Goal: Task Accomplishment & Management: Use online tool/utility

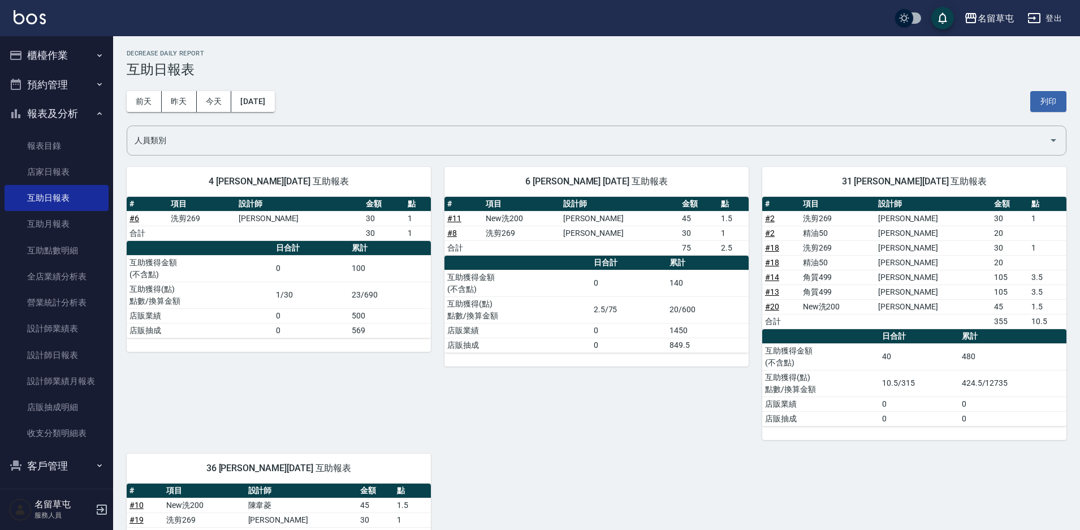
scroll to position [129, 0]
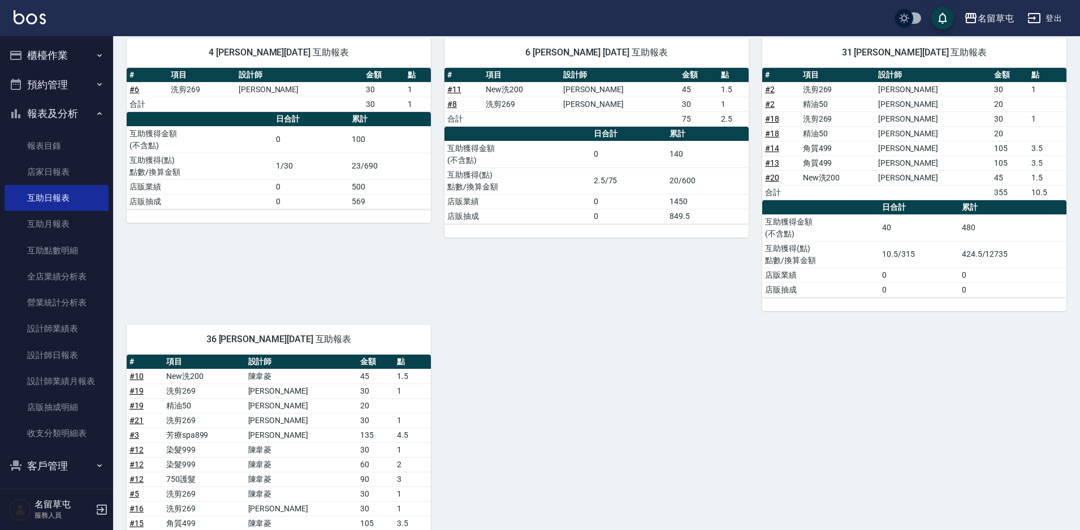
click at [53, 56] on button "櫃檯作業" at bounding box center [57, 55] width 104 height 29
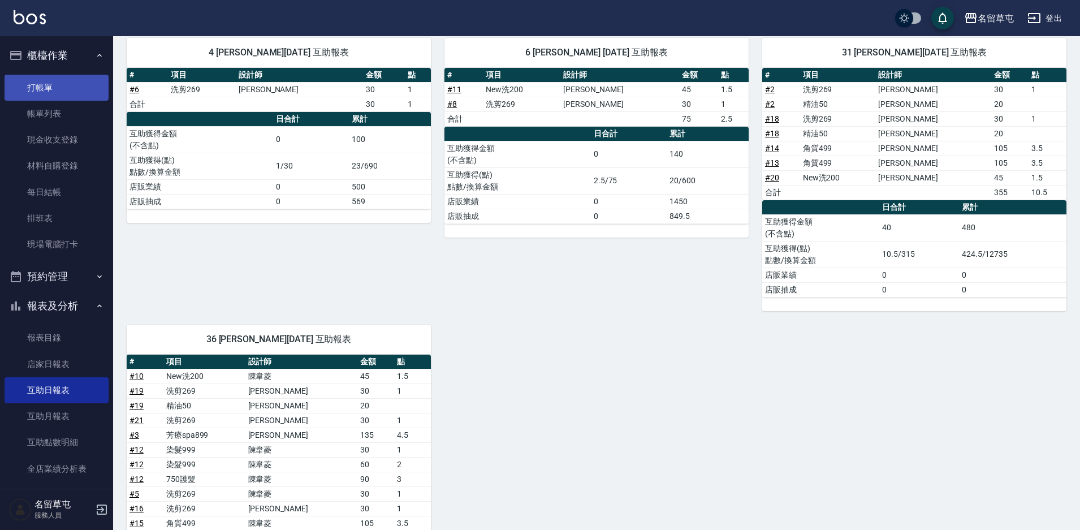
click at [49, 85] on link "打帳單" at bounding box center [57, 88] width 104 height 26
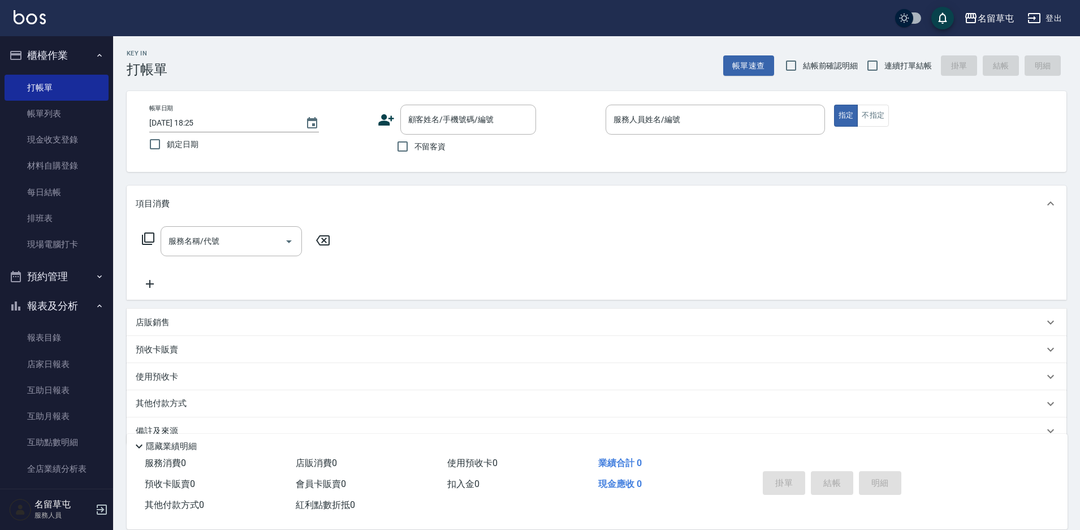
click at [439, 149] on span "不留客資" at bounding box center [431, 147] width 32 height 12
click at [415, 149] on input "不留客資" at bounding box center [403, 147] width 24 height 24
checkbox input "true"
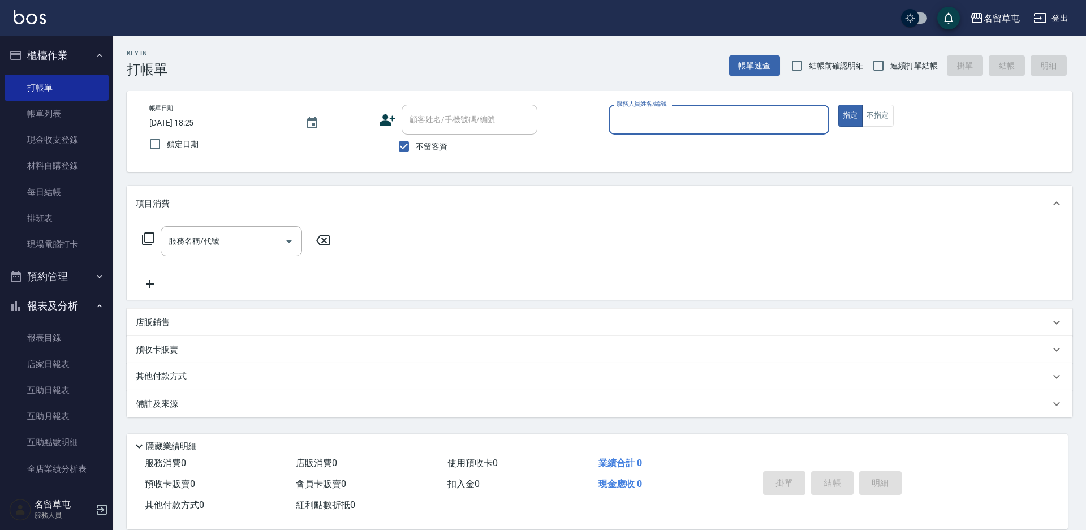
click at [891, 65] on span "連續打單結帳" at bounding box center [914, 66] width 48 height 12
click at [890, 65] on input "連續打單結帳" at bounding box center [878, 66] width 24 height 24
checkbox input "true"
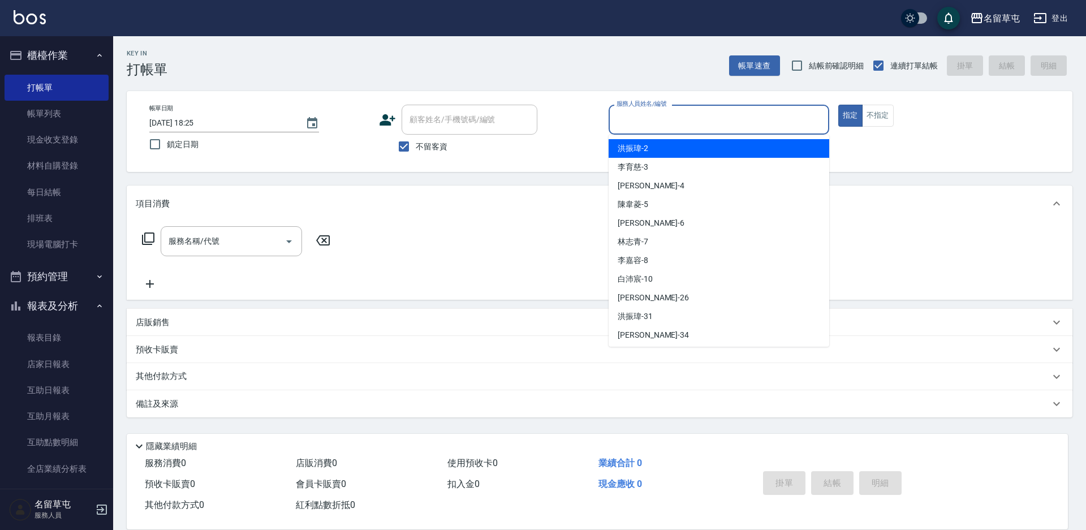
drag, startPoint x: 727, startPoint y: 128, endPoint x: 723, endPoint y: 120, distance: 8.9
click at [726, 128] on input "服務人員姓名/編號" at bounding box center [719, 120] width 210 height 20
type input "[PERSON_NAME]-5"
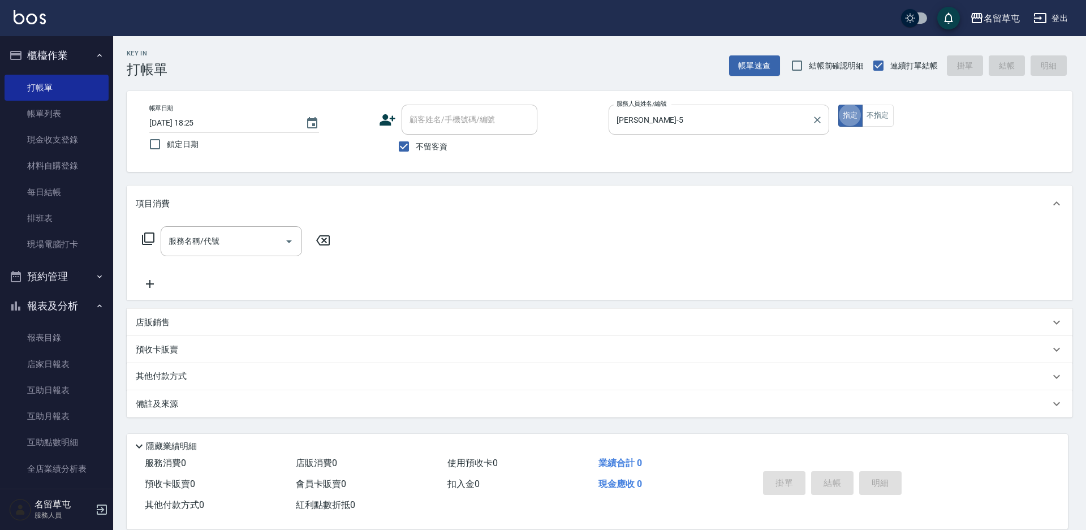
type button "true"
click at [885, 122] on button "不指定" at bounding box center [878, 116] width 32 height 22
click at [223, 245] on input "服務名稱/代號" at bounding box center [223, 241] width 114 height 20
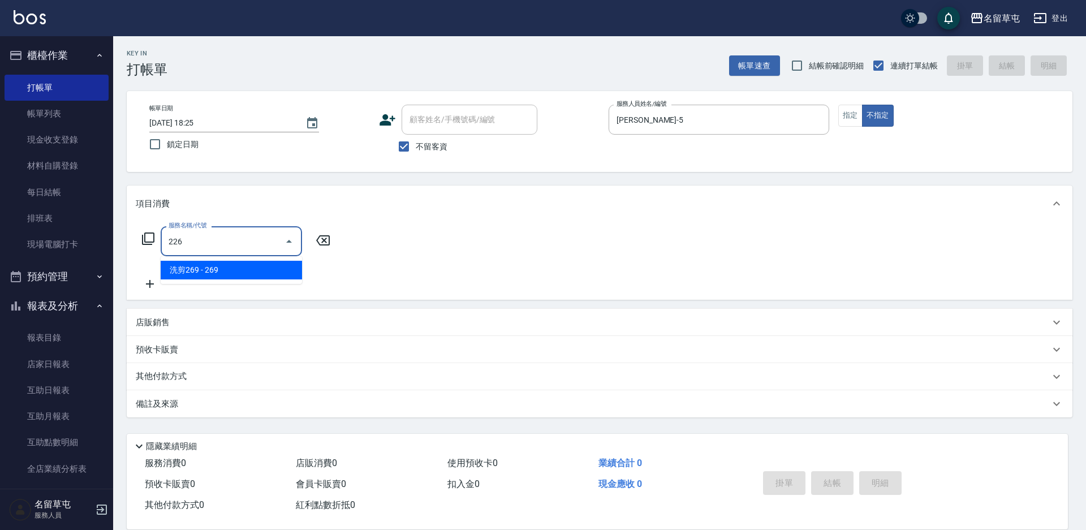
type input "洗剪269(226)"
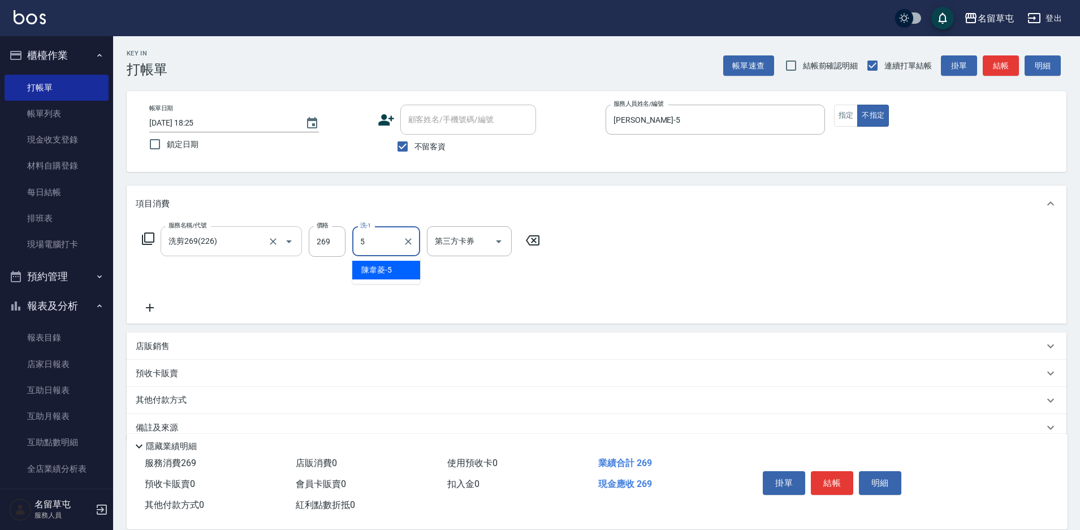
type input "[PERSON_NAME]-5"
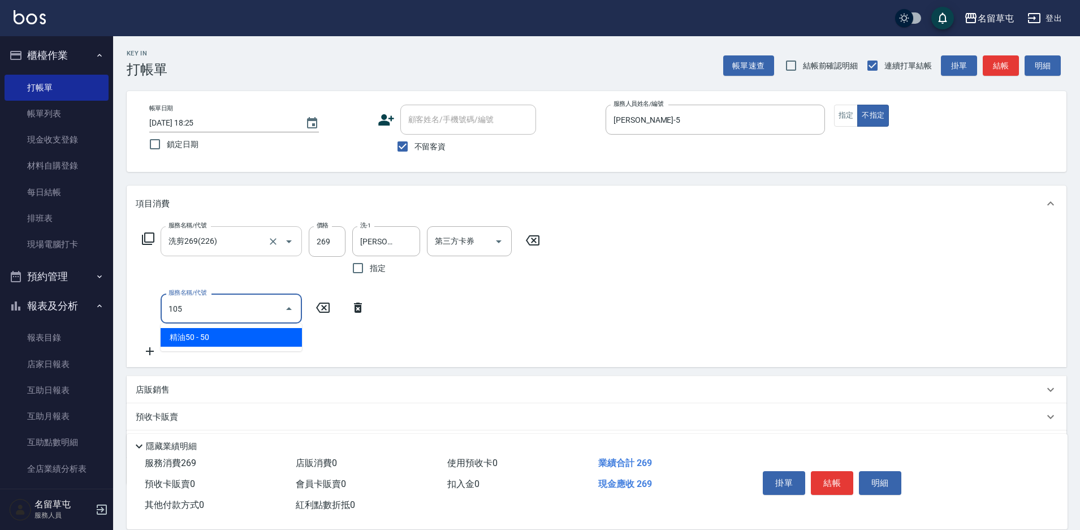
type input "精油50(105)"
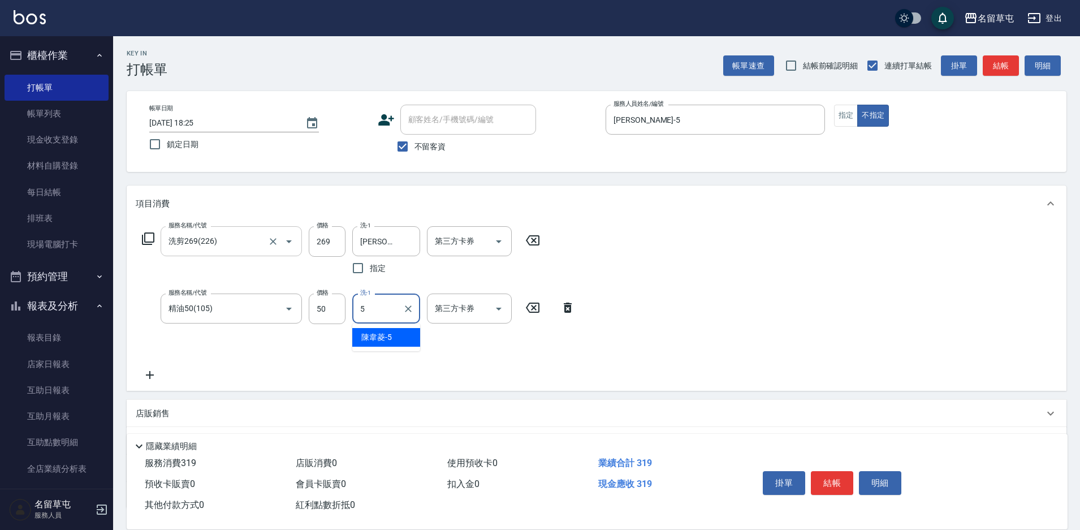
type input "[PERSON_NAME]-5"
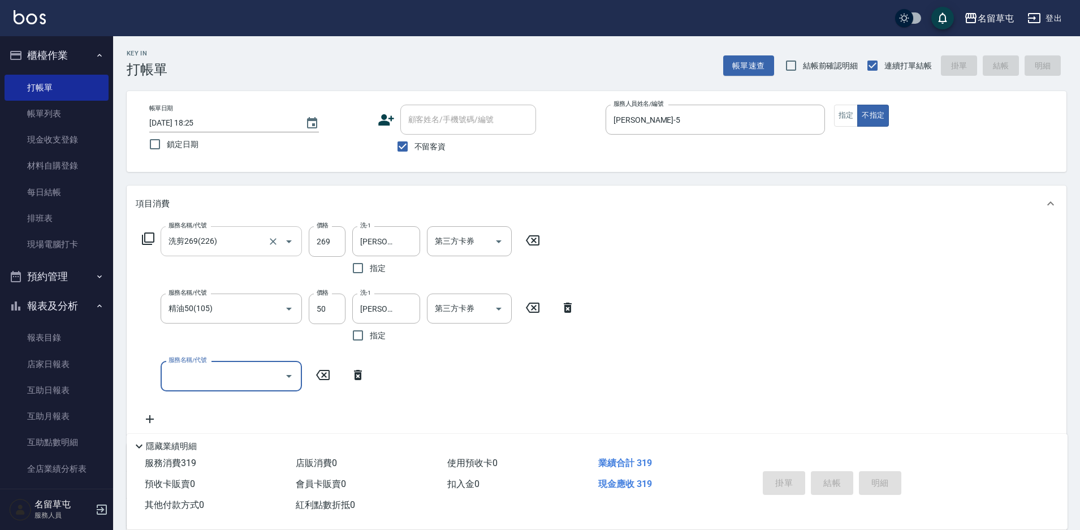
type input "[DATE] 18:26"
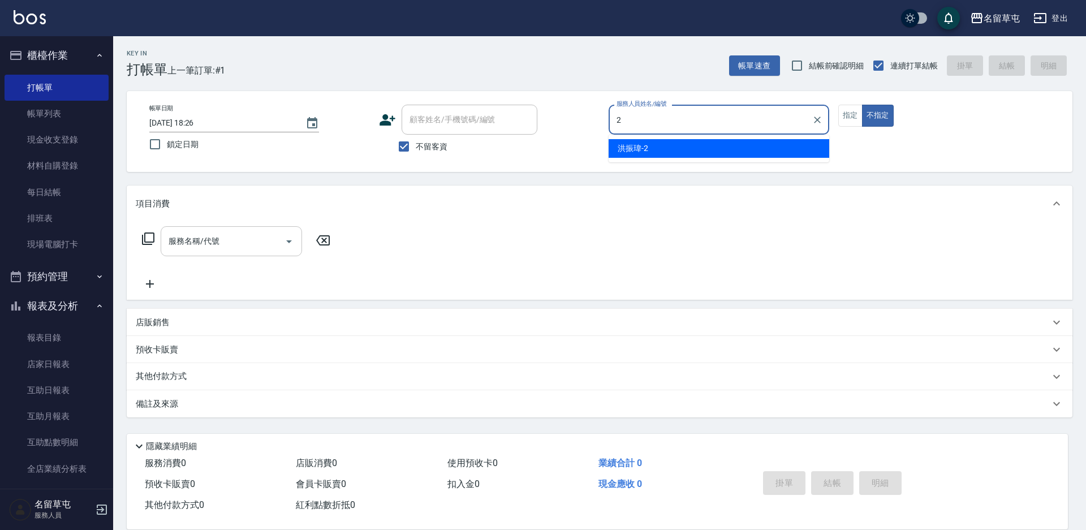
type input "[PERSON_NAME]-2"
type button "false"
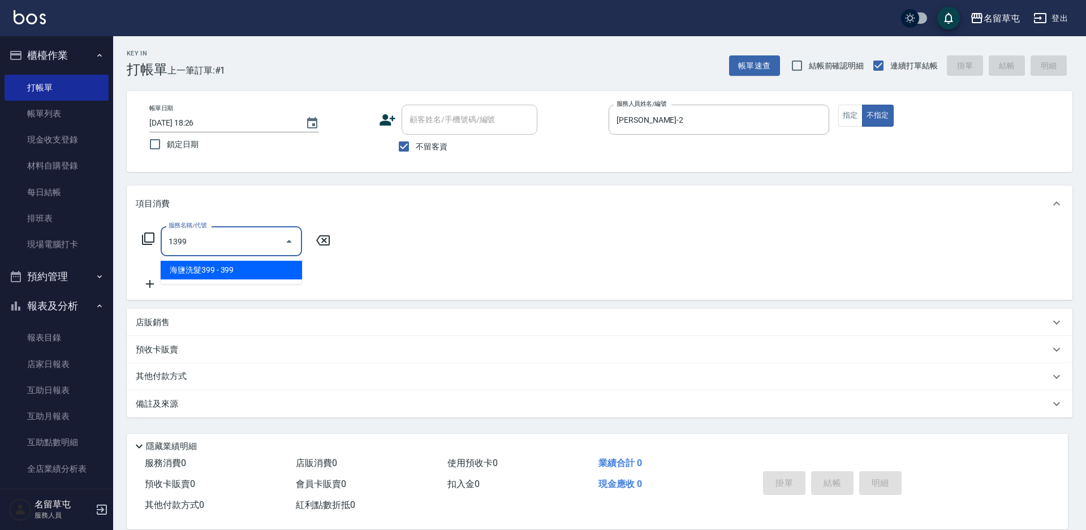
type input "海鹽洗髮399(1399)"
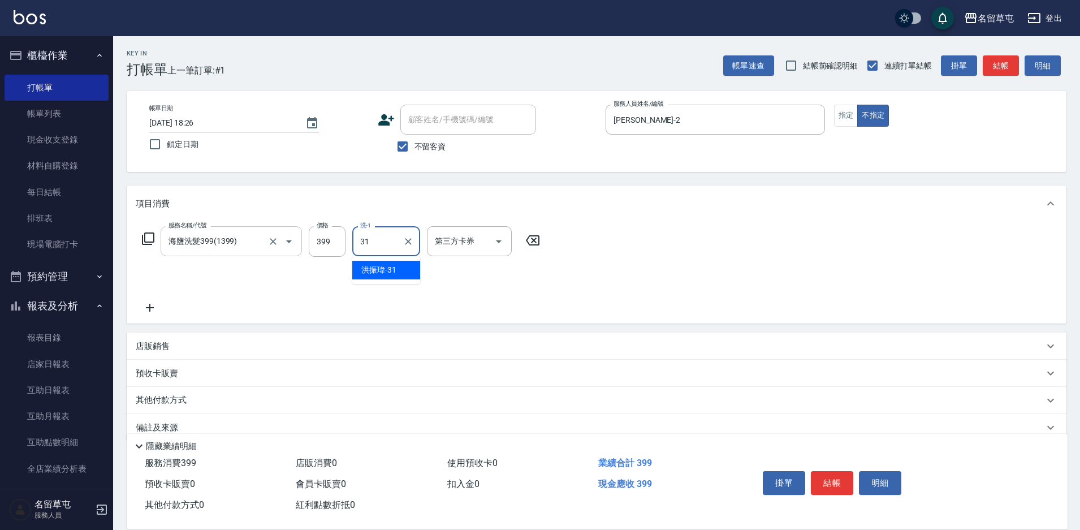
type input "[PERSON_NAME]-31"
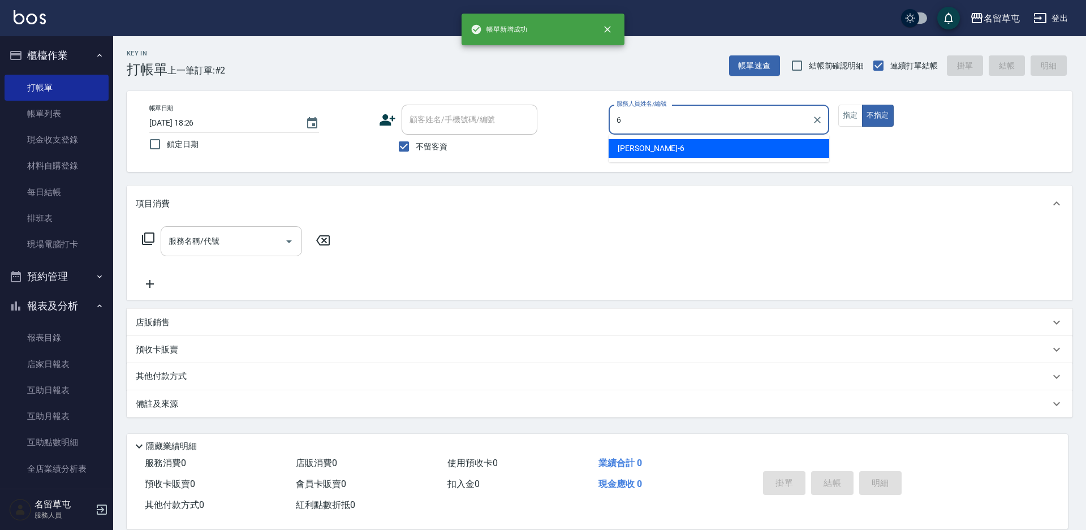
type input "[PERSON_NAME]-6"
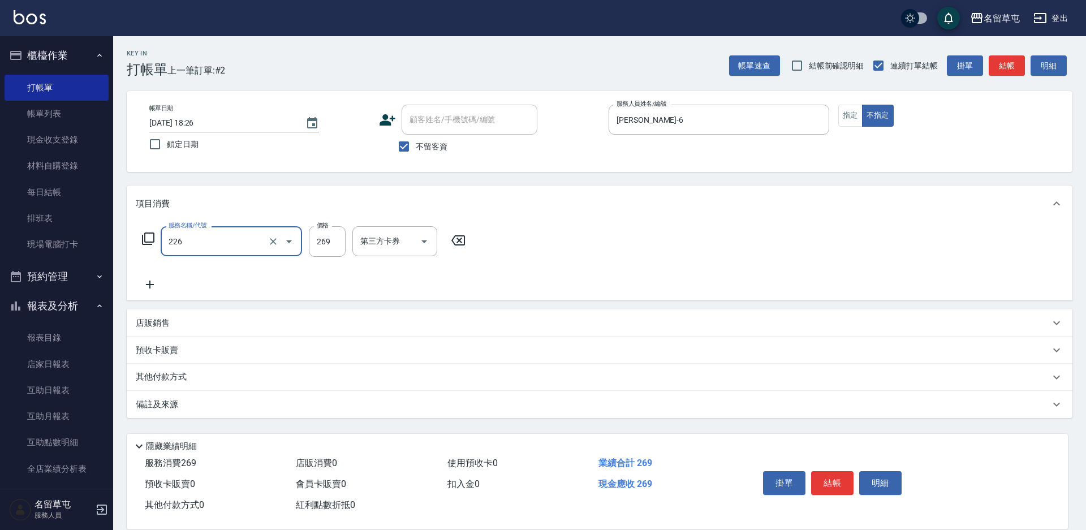
type input "洗剪269(226)"
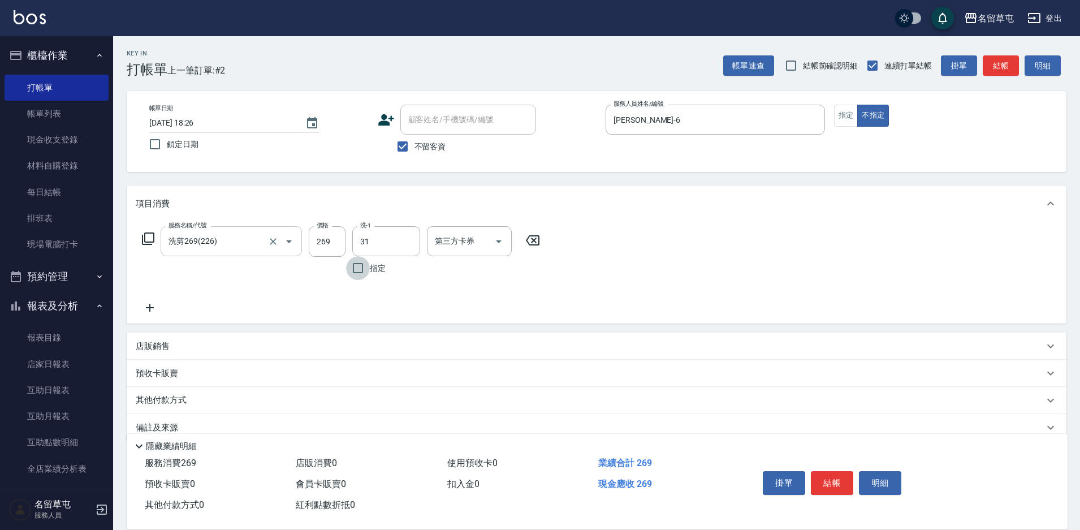
type input "[PERSON_NAME]-31"
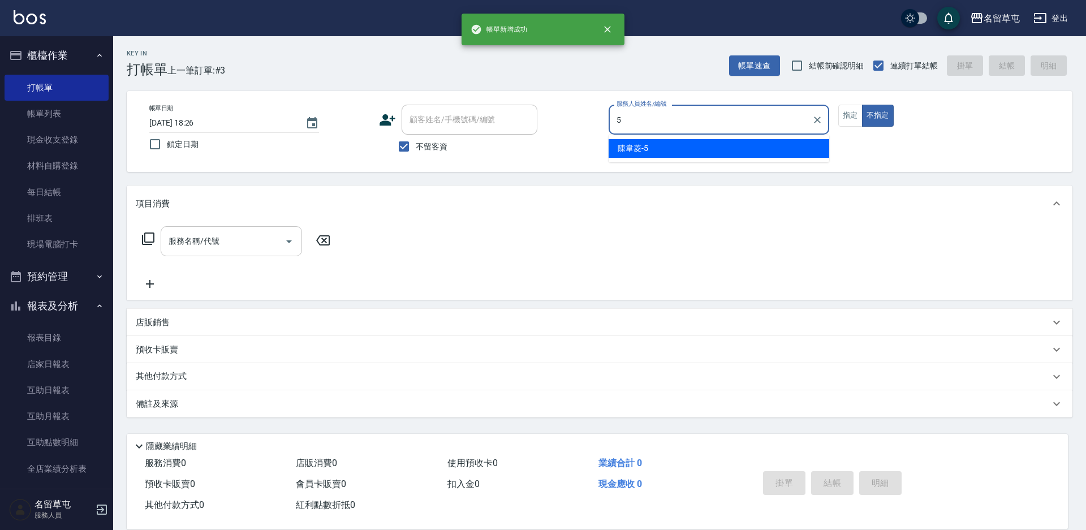
type input "[PERSON_NAME]-5"
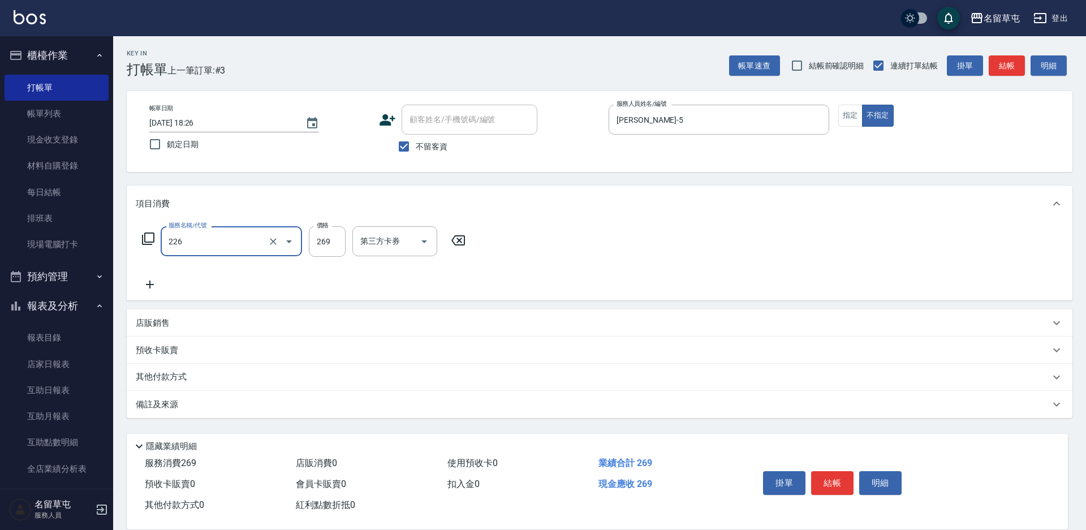
type input "洗剪269(226)"
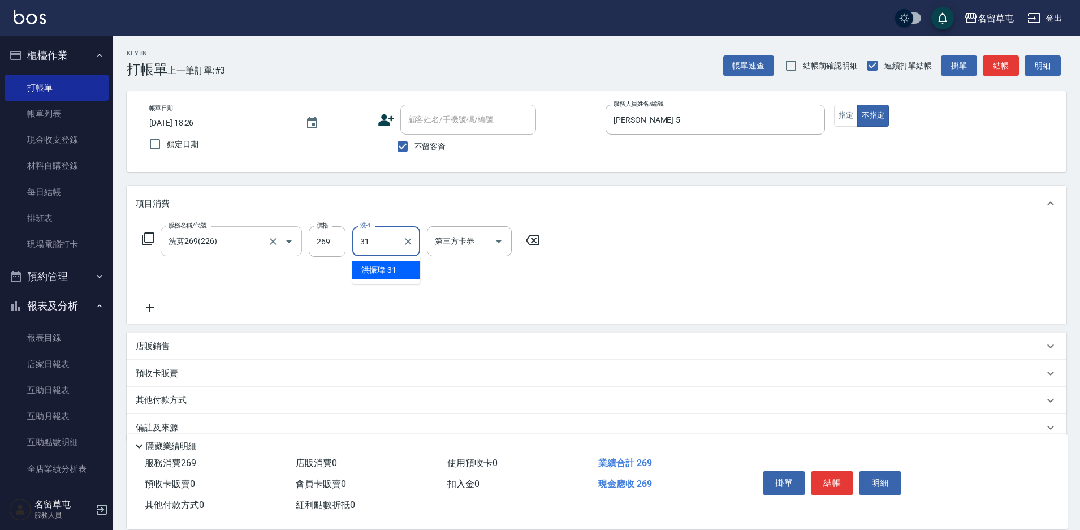
type input "[PERSON_NAME]-31"
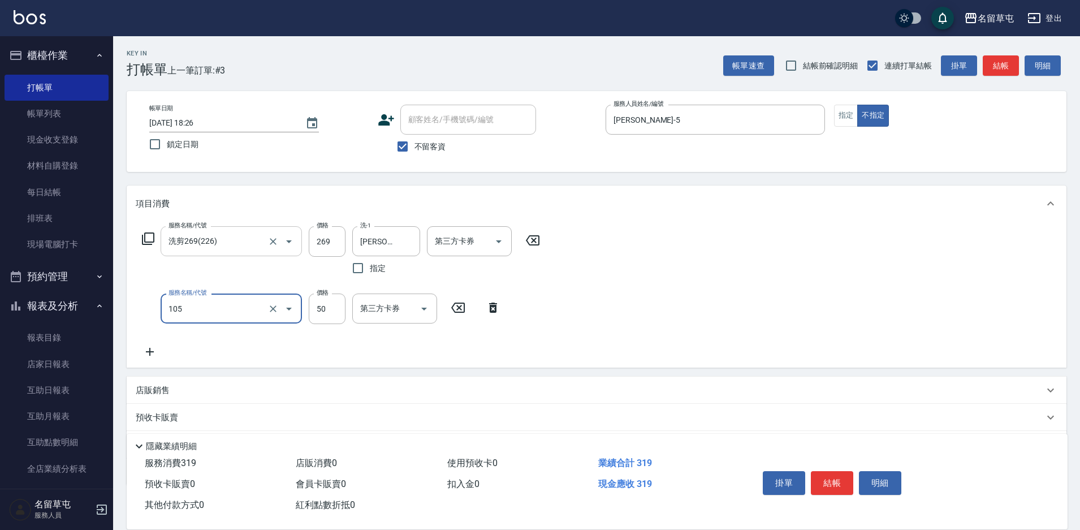
type input "精油50(105)"
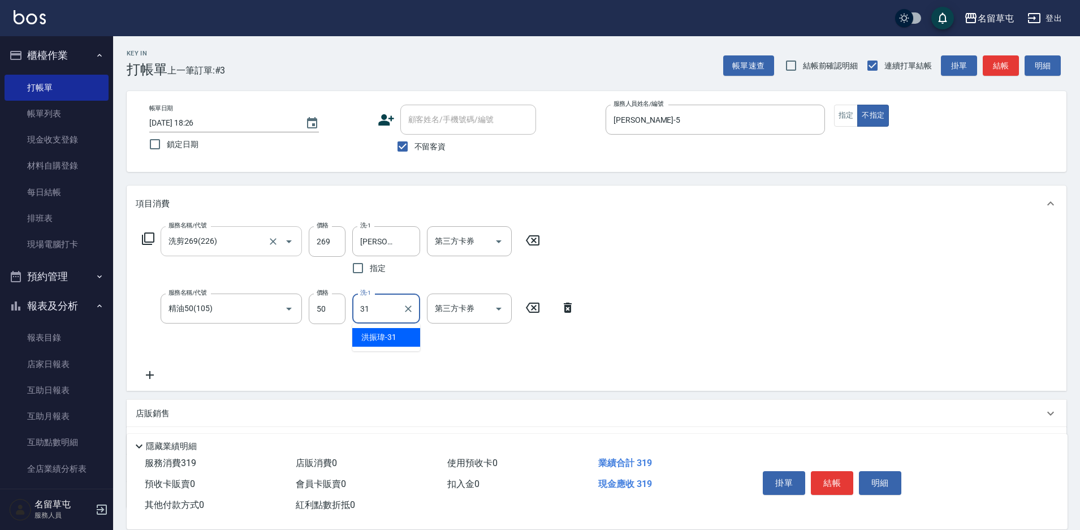
type input "[PERSON_NAME]-31"
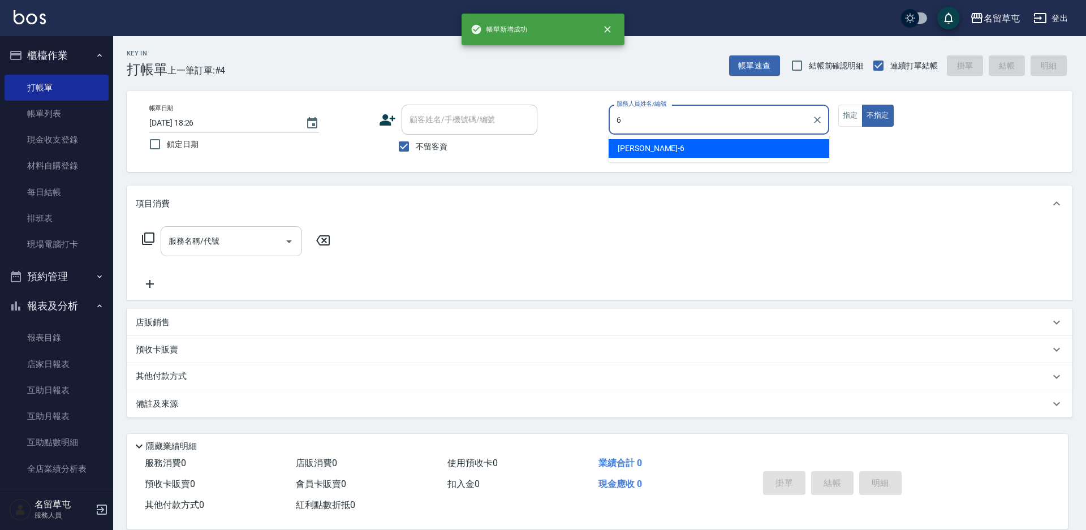
type input "[PERSON_NAME]-6"
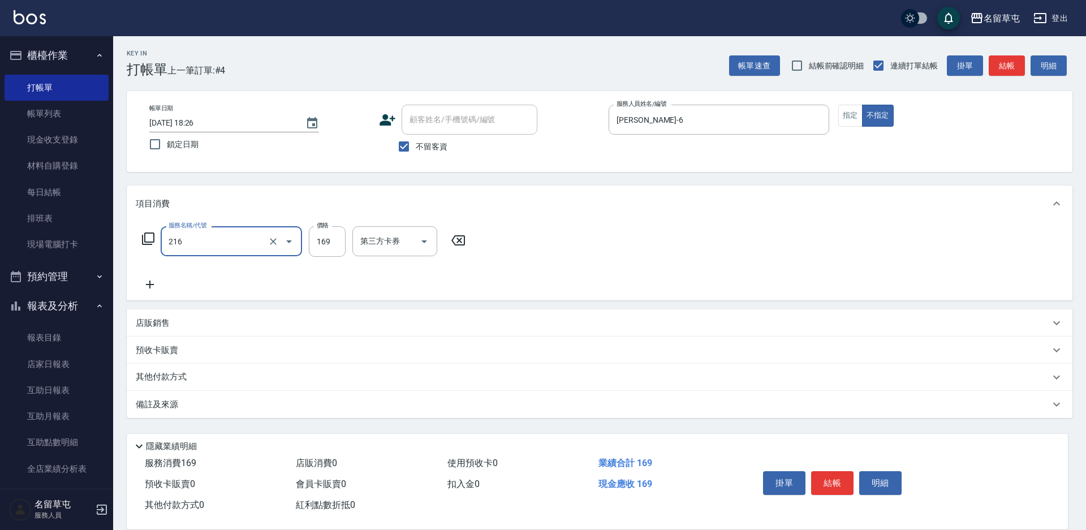
type input "剪髮169(216)"
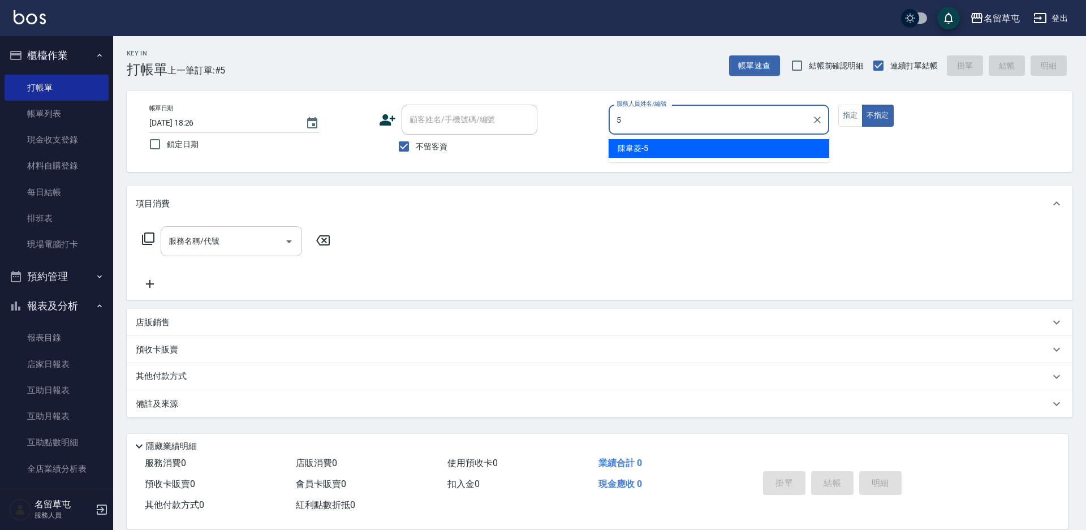
type input "[PERSON_NAME]-5"
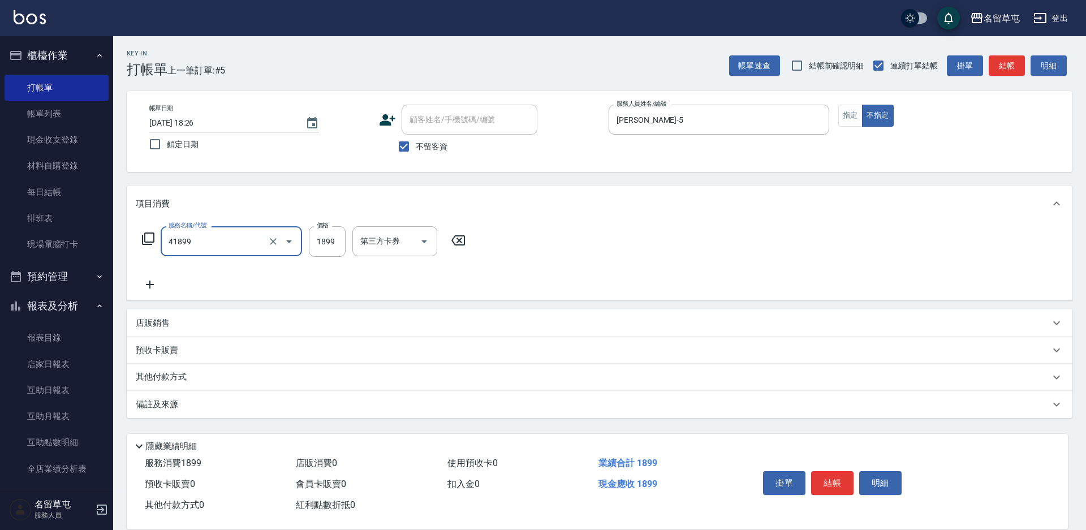
type input "套餐染1899(41899)"
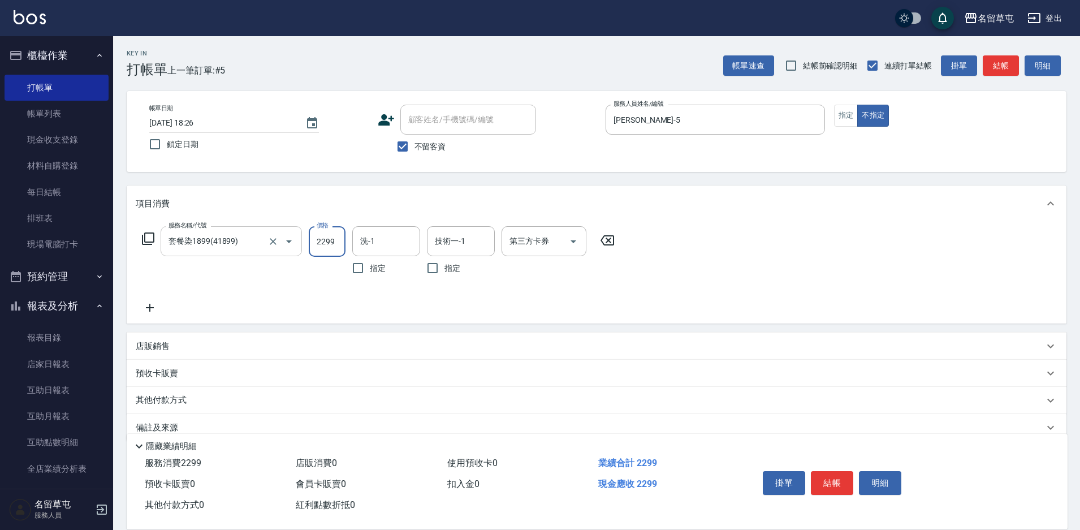
type input "2299"
type input "[PERSON_NAME]-31"
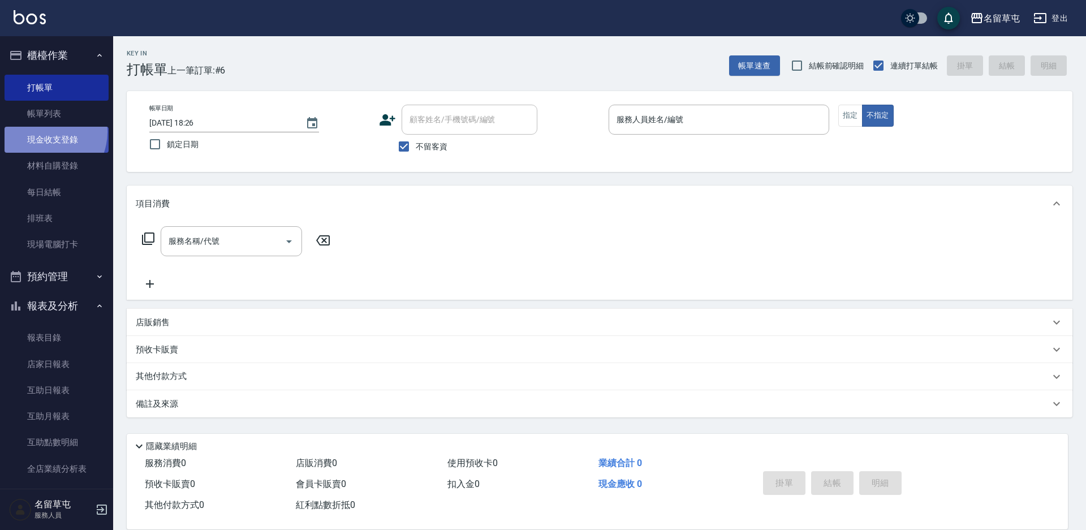
click at [44, 132] on link "現金收支登錄" at bounding box center [57, 140] width 104 height 26
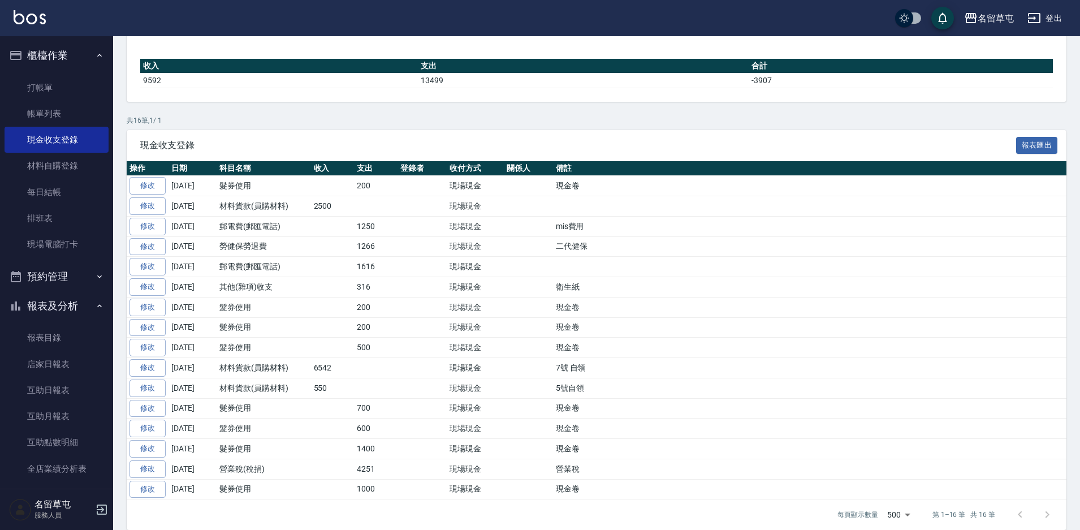
scroll to position [137, 0]
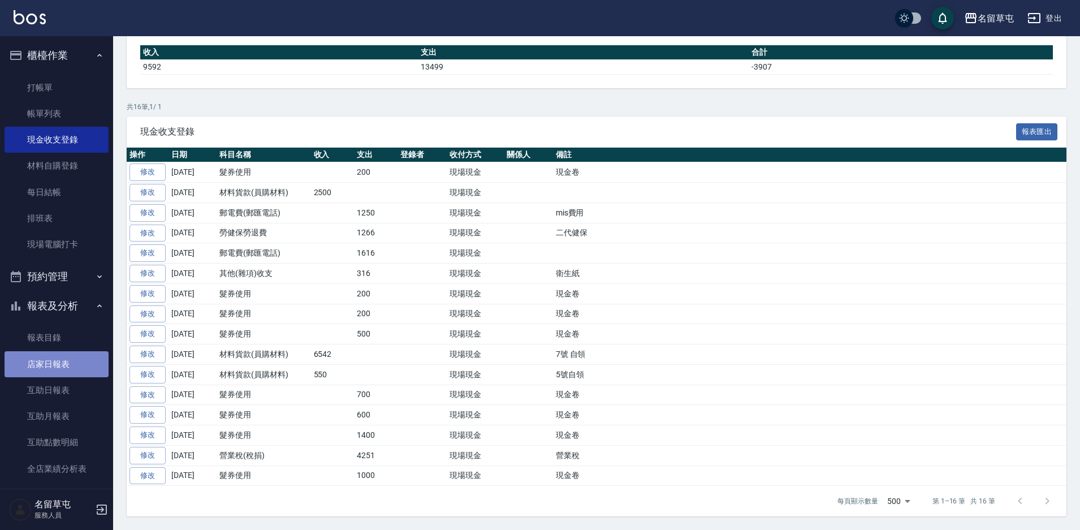
click at [57, 370] on link "店家日報表" at bounding box center [57, 364] width 104 height 26
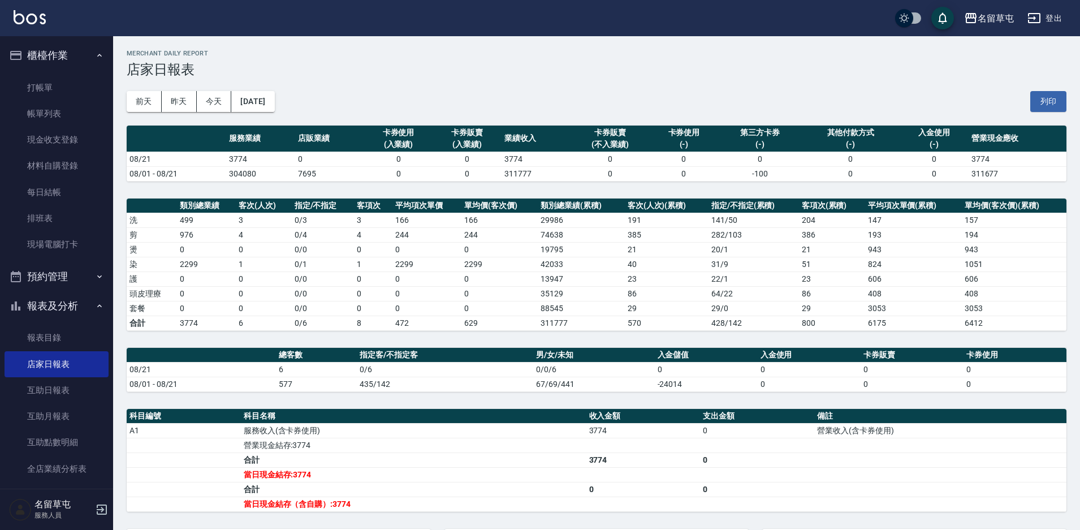
click at [67, 306] on button "報表及分析" at bounding box center [57, 305] width 104 height 29
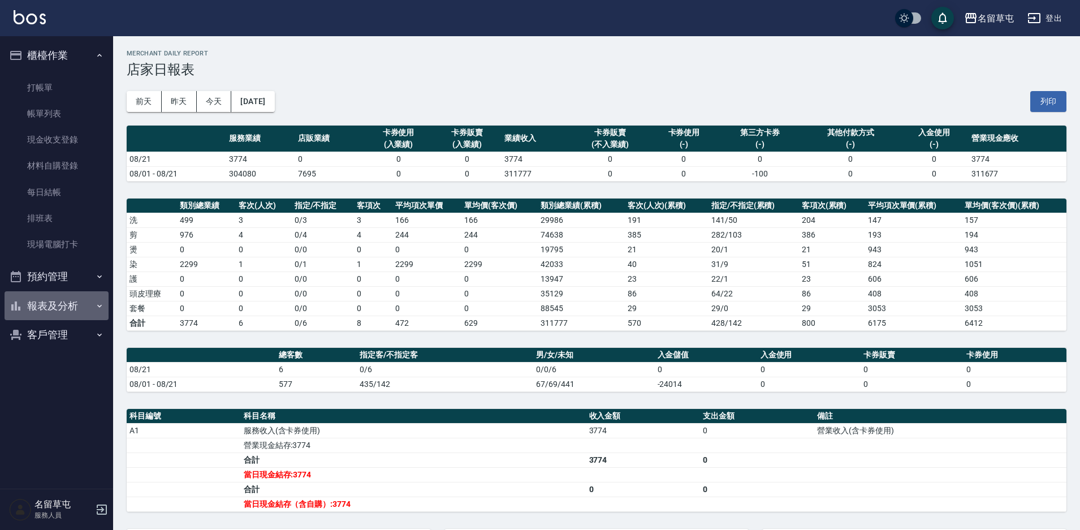
click at [45, 312] on button "報表及分析" at bounding box center [57, 305] width 104 height 29
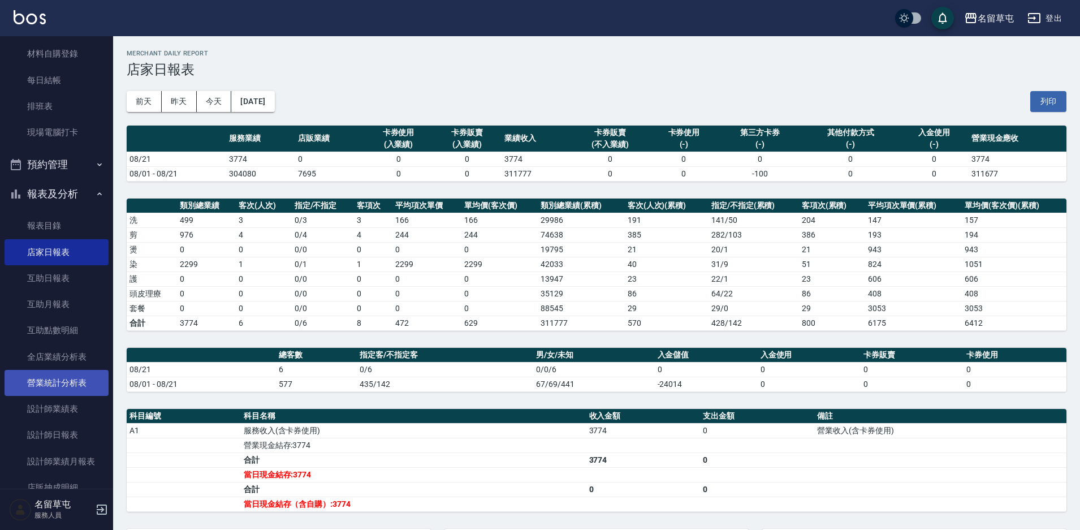
scroll to position [113, 0]
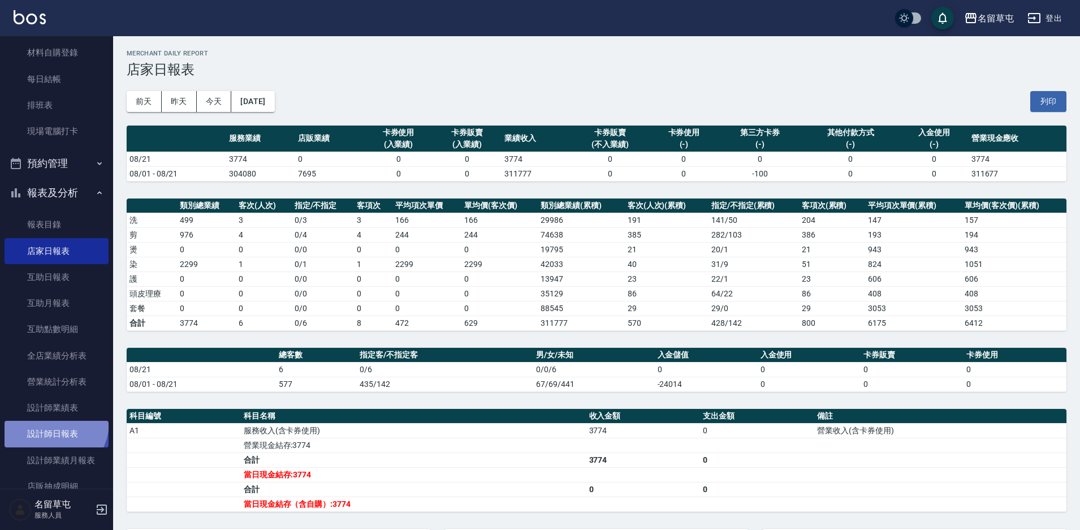
click at [49, 422] on link "設計師日報表" at bounding box center [57, 434] width 104 height 26
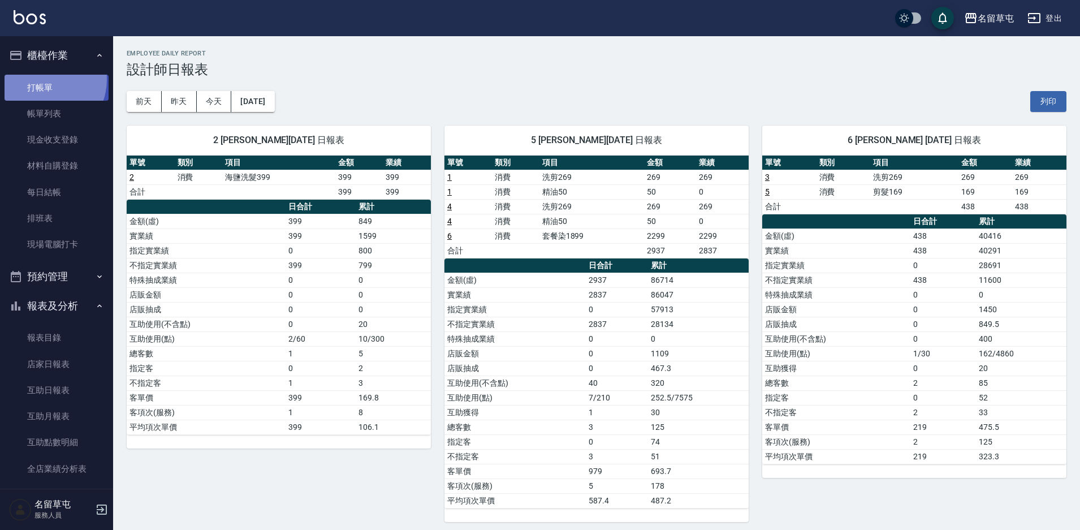
click at [39, 79] on link "打帳單" at bounding box center [57, 88] width 104 height 26
